Goal: Task Accomplishment & Management: Complete application form

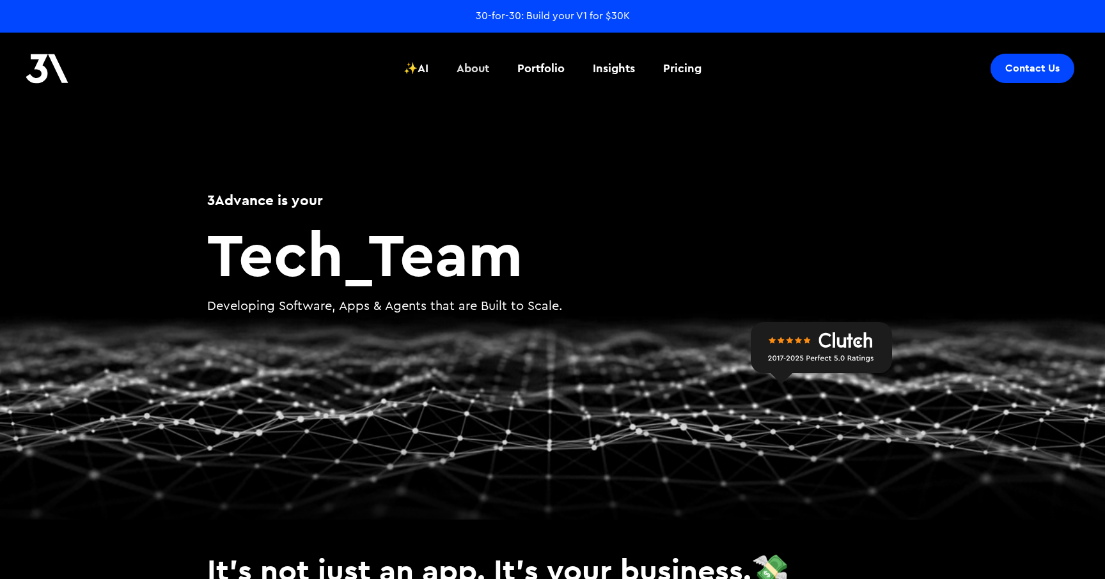
click at [457, 69] on div "About" at bounding box center [473, 68] width 33 height 17
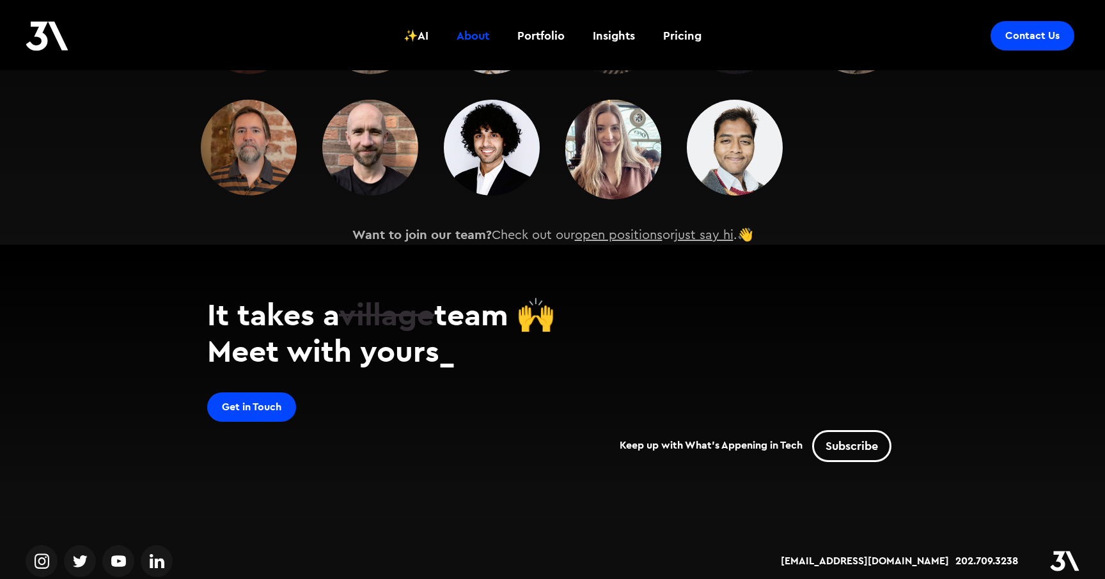
scroll to position [1975, 0]
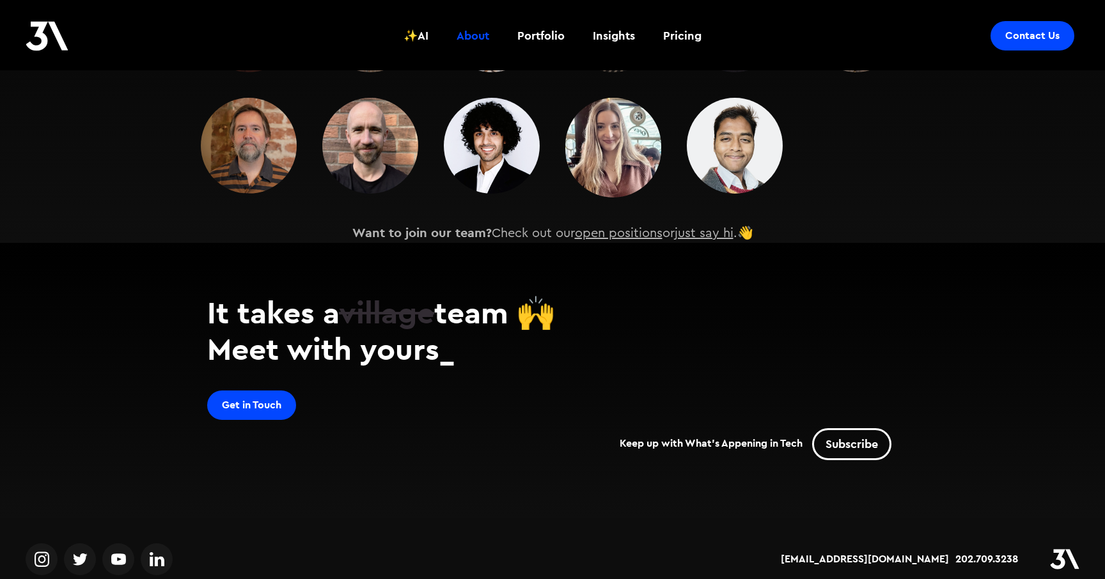
click at [274, 399] on div "Get in Touch" at bounding box center [251, 405] width 59 height 13
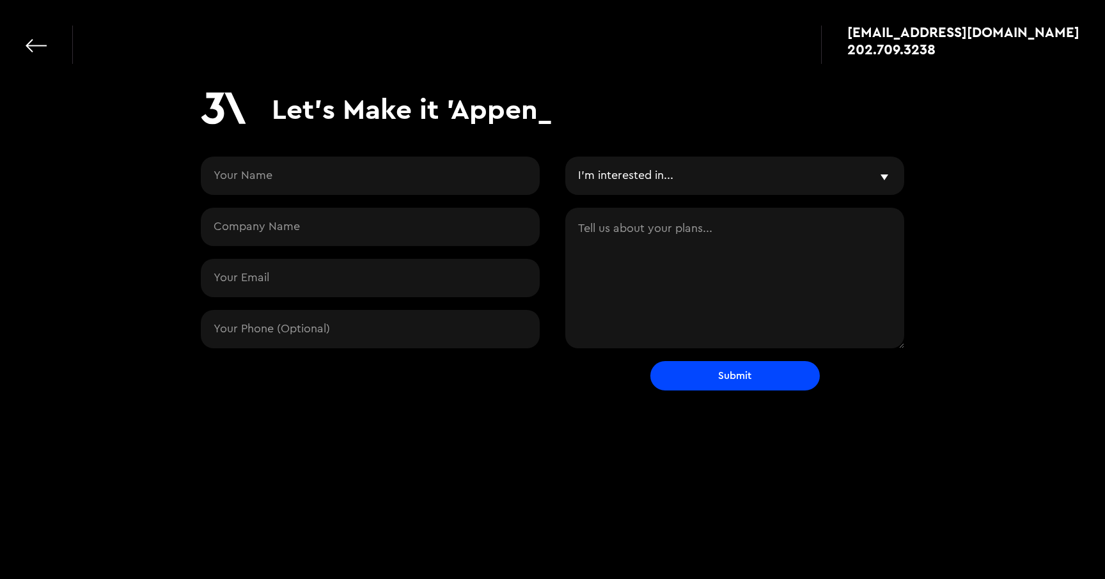
click at [336, 178] on input "Contact Request" at bounding box center [370, 176] width 339 height 38
type input "Collin Esmon"
type input "collin@trossllc.com"
type input "6188954491"
click at [306, 226] on input "Contact Request" at bounding box center [370, 227] width 339 height 38
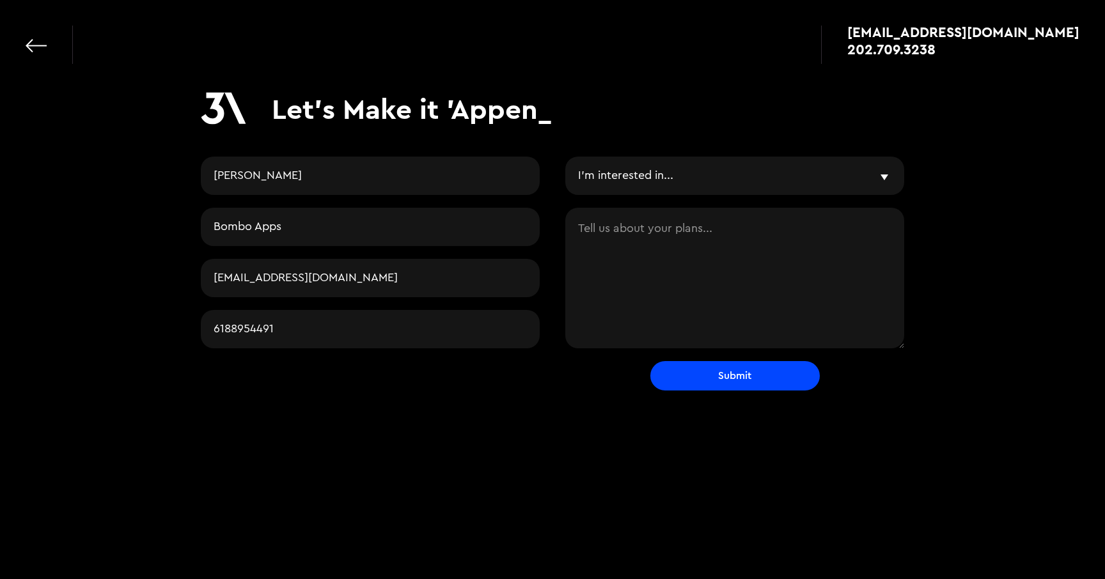
type input "Bombo Apps"
click at [622, 239] on textarea "Contact Request" at bounding box center [734, 278] width 339 height 141
paste textarea "https://orases.com/schedule-consultation/"
type textarea "https://orases.com/schedule-consultation/"
paste textarea "Hello, I am a mobile app developer with 12 years of experience. I am interested…"
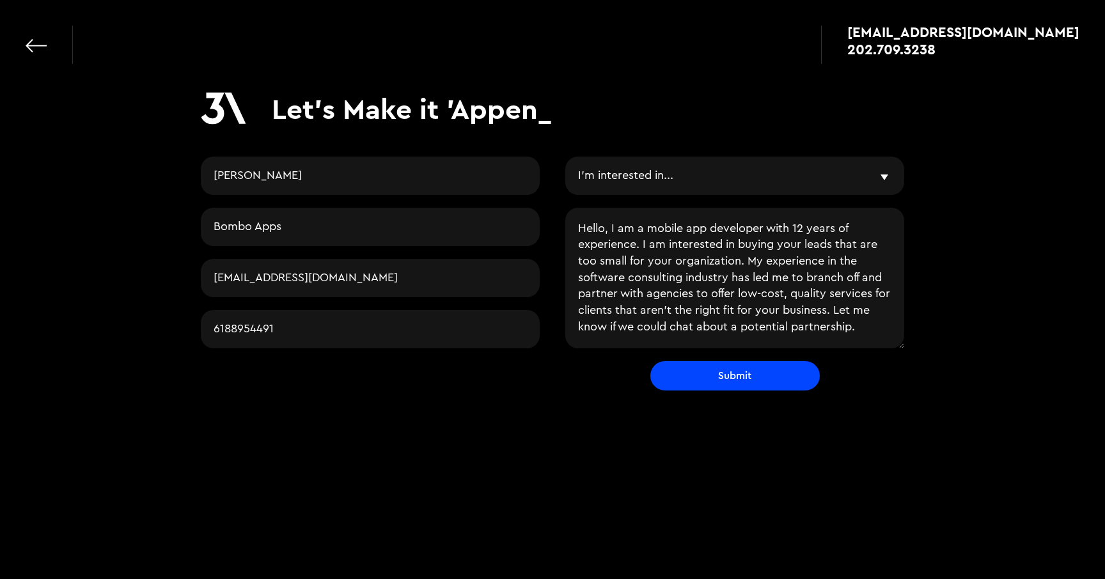
click at [757, 247] on textarea "Hello, I am a mobile app developer with 12 years of experience. I am interested…" at bounding box center [734, 278] width 339 height 141
click at [862, 277] on textarea "Hello, I am a mobile app developer with 12 years of experience. I am interested…" at bounding box center [734, 278] width 339 height 141
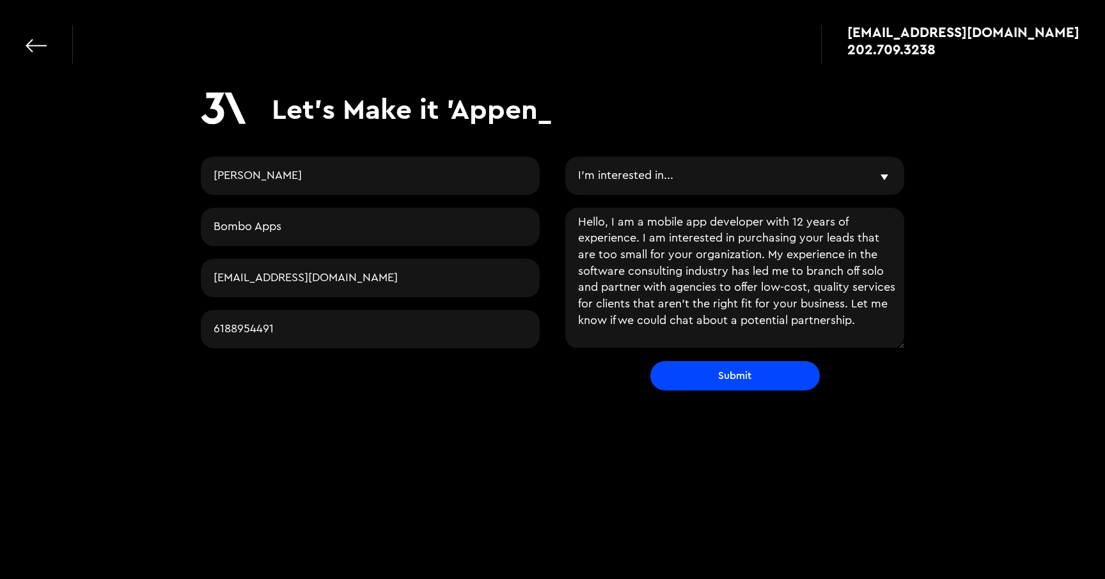
scroll to position [22, 0]
type textarea "Hello, I am a mobile app developer with 12 years of experience. I am interested…"
click at [743, 173] on select "I'm interested in... Vibe & Validate MVP Development Agile Partner LLMs and AI …" at bounding box center [734, 176] width 339 height 38
click at [702, 390] on input "Submit" at bounding box center [734, 375] width 169 height 29
type input "Please wait..."
